Goal: Information Seeking & Learning: Find specific fact

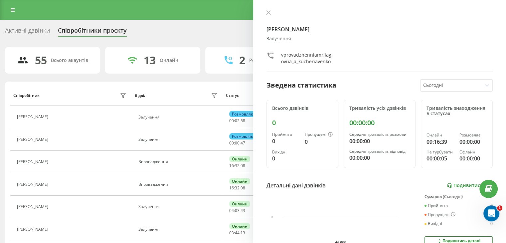
click at [466, 187] on div "Детальні дані дзвінків Подивитись звіт" at bounding box center [379, 185] width 226 height 8
click at [466, 187] on link "Подивитись звіт" at bounding box center [470, 186] width 46 height 6
click at [459, 185] on link "Подивитись звіт" at bounding box center [470, 186] width 46 height 6
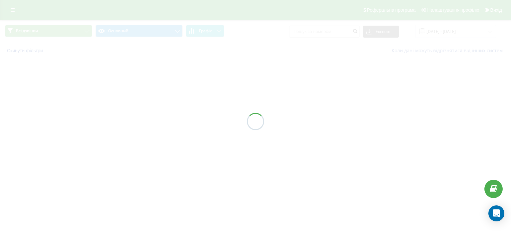
click at [331, 31] on div "Всі дзвінки Основний Графік Експорт .csv .xls .xlsx 23.09.2025 - 23.09.2025 Ски…" at bounding box center [255, 39] width 511 height 39
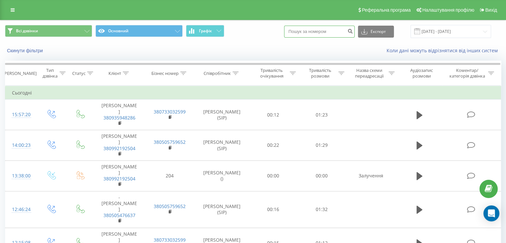
paste input "380663790520"
click at [331, 31] on input "380663790520" at bounding box center [319, 32] width 71 height 12
type input "380663790520"
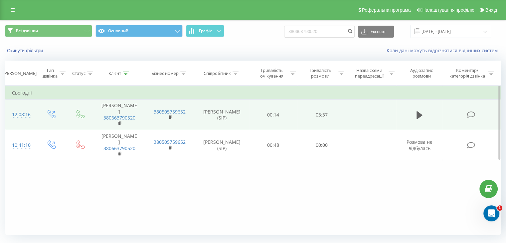
click at [412, 116] on td at bounding box center [419, 114] width 47 height 31
click at [419, 117] on icon at bounding box center [419, 115] width 6 height 8
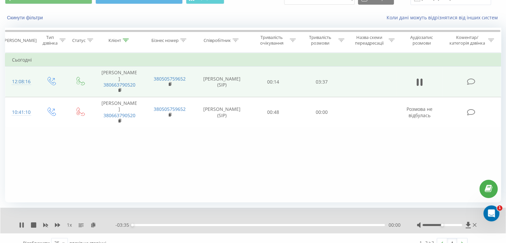
scroll to position [33, 0]
click at [153, 225] on div "00:17" at bounding box center [258, 224] width 252 height 2
click at [185, 224] on div "00:45" at bounding box center [258, 224] width 252 height 2
click at [212, 223] on div "01:08" at bounding box center [258, 224] width 252 height 2
click at [242, 224] on div "01:33" at bounding box center [258, 224] width 252 height 2
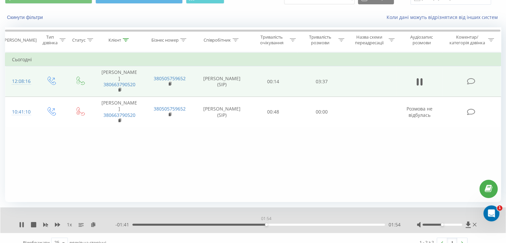
click at [266, 223] on div "01:54" at bounding box center [258, 224] width 252 height 2
click at [294, 223] on div "02:18" at bounding box center [258, 224] width 252 height 2
click at [336, 226] on div "- 01:15 02:20 02:20" at bounding box center [257, 224] width 285 height 7
click at [351, 224] on div "03:07" at bounding box center [258, 224] width 252 height 2
click at [475, 225] on icon at bounding box center [475, 224] width 4 height 5
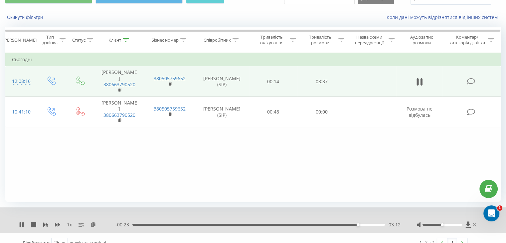
scroll to position [17, 0]
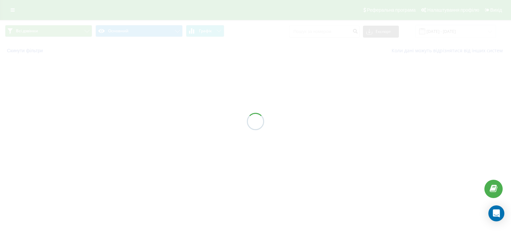
click at [327, 34] on div at bounding box center [255, 121] width 511 height 243
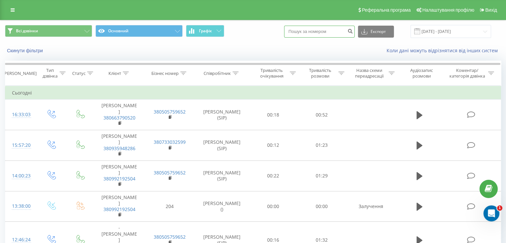
click at [327, 34] on input at bounding box center [319, 32] width 71 height 12
paste input "380985792273"
type input "380985792273"
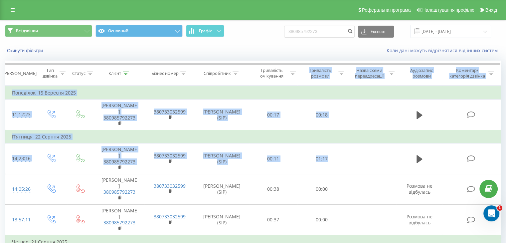
click at [280, 43] on div "Всі дзвінки Основний Графік 380985792273 Експорт .csv .xls .xlsx [DATE] - [DATE…" at bounding box center [253, 161] width 496 height 283
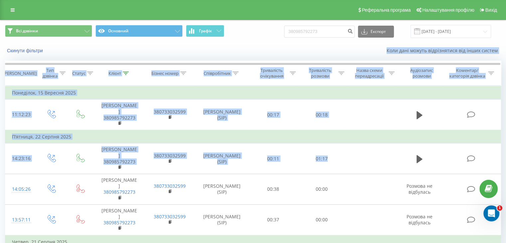
click at [222, 59] on div "Всі дзвінки Основний Графік 380985792273 Експорт .csv .xls .xlsx [DATE] - [DATE…" at bounding box center [253, 161] width 496 height 283
